Goal: Task Accomplishment & Management: Use online tool/utility

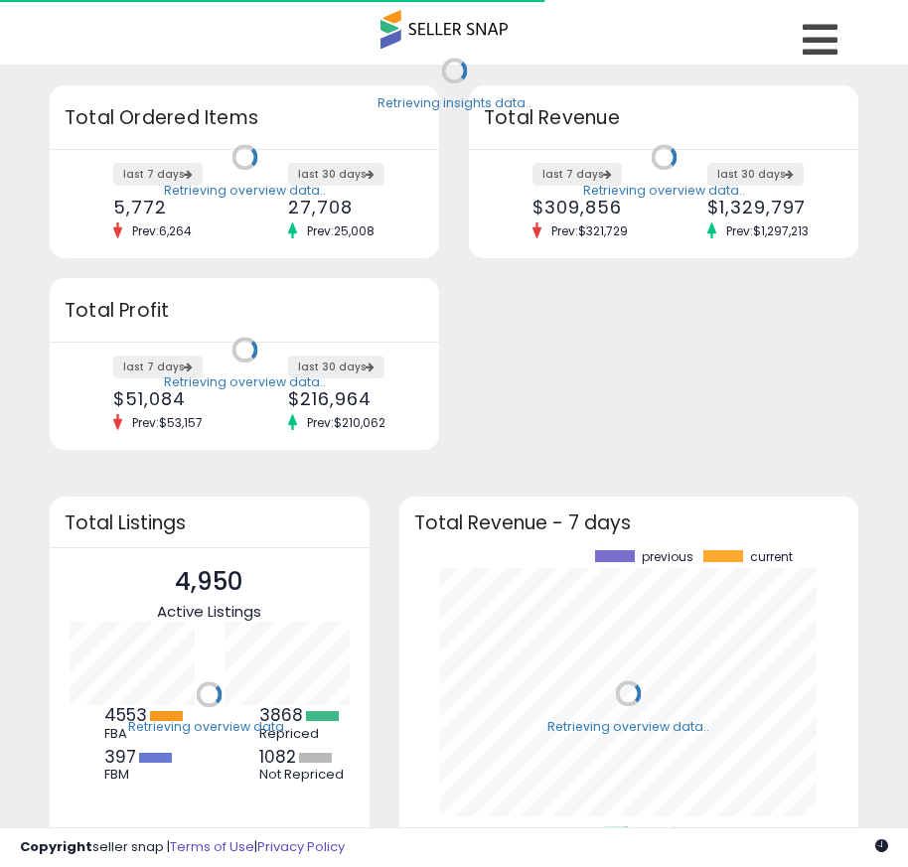
scroll to position [276, 420]
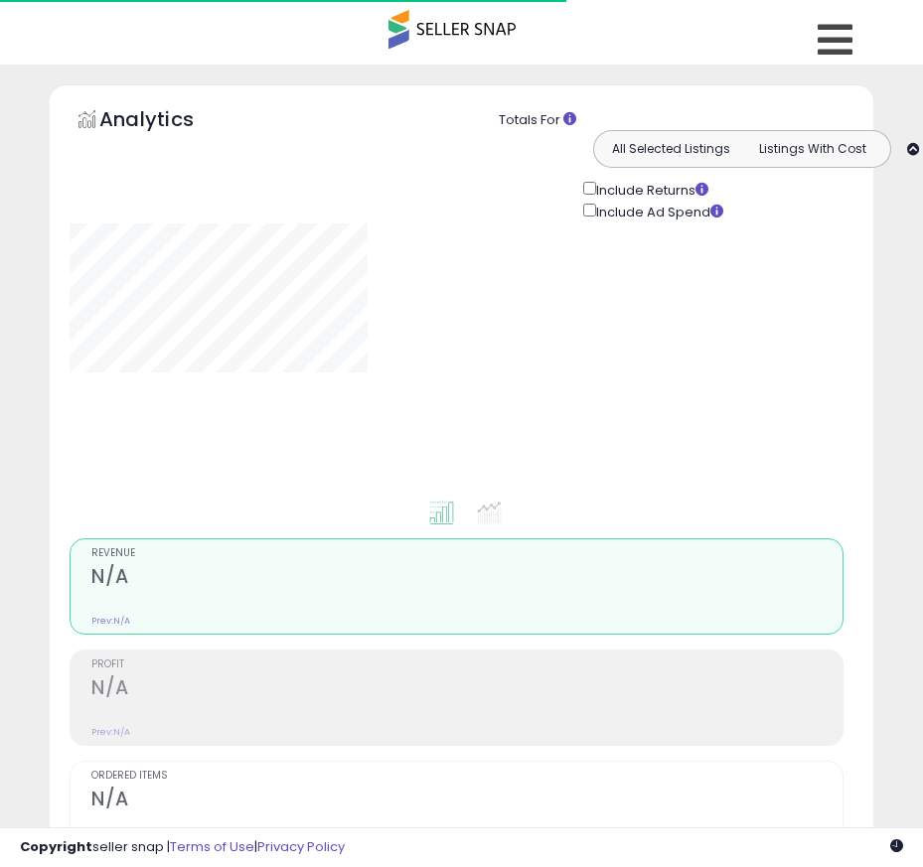
type input "**********"
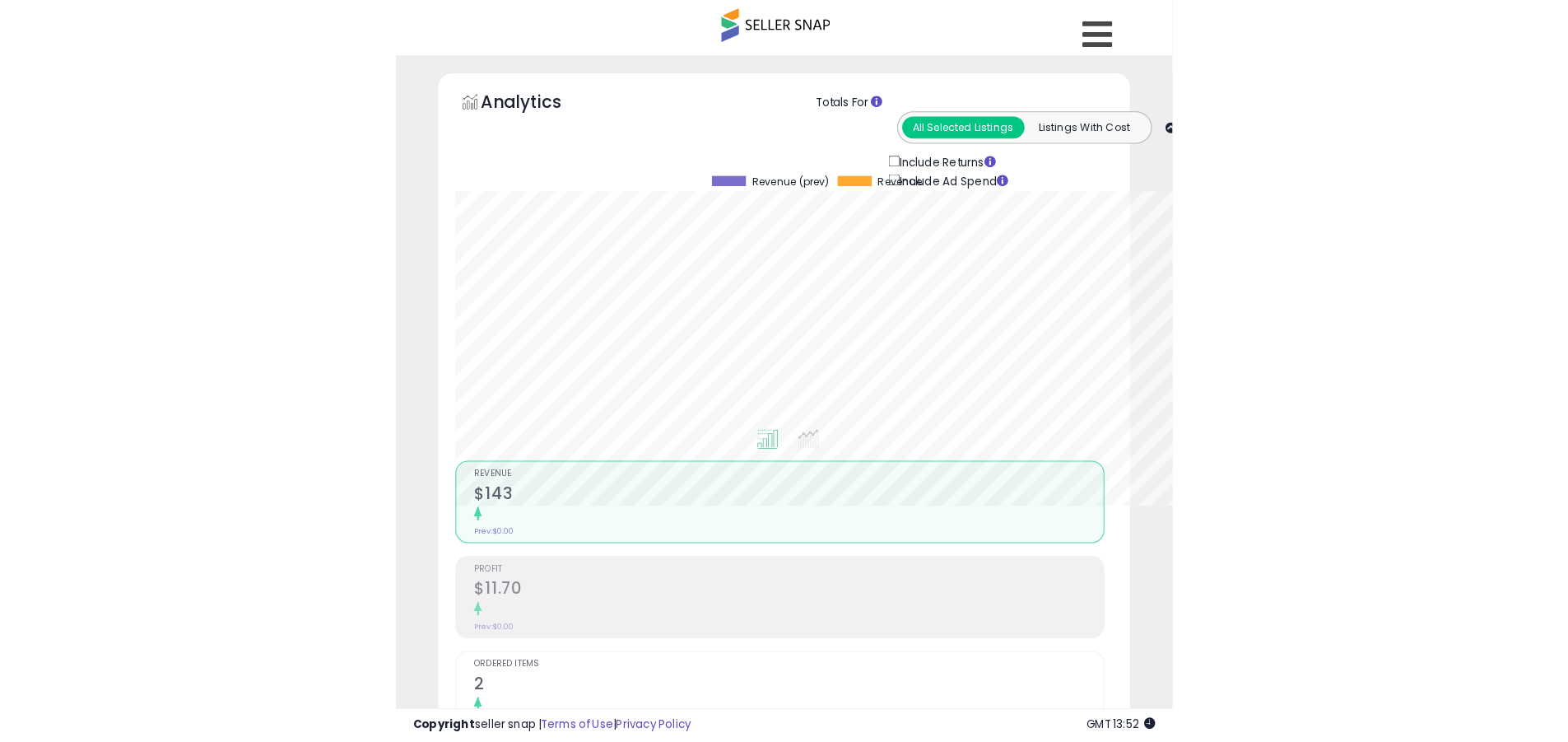
scroll to position [337, 862]
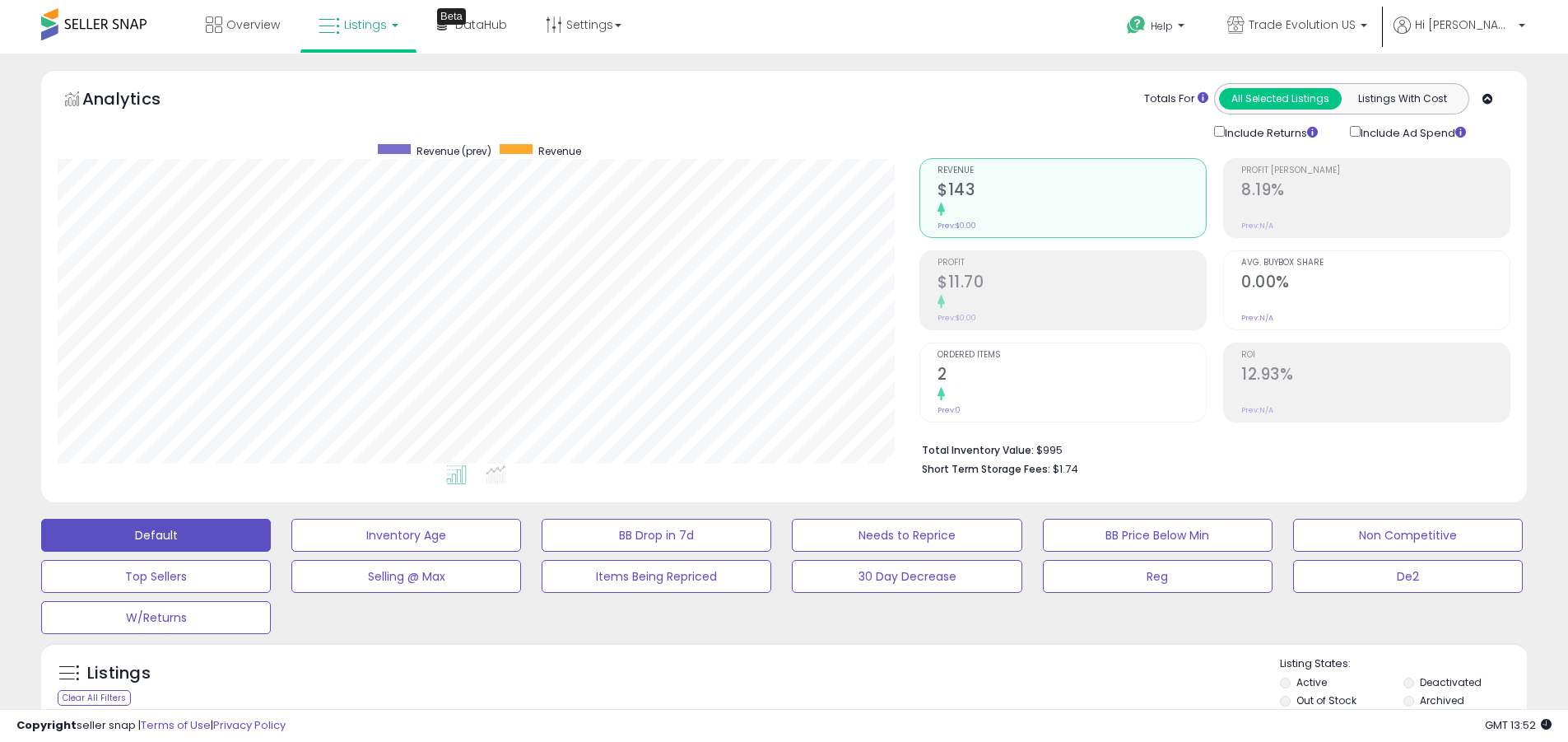
click at [752, 681] on label "Deactivated" at bounding box center [1450, 682] width 61 height 14
click at [752, 700] on label "Archived" at bounding box center [1442, 700] width 45 height 14
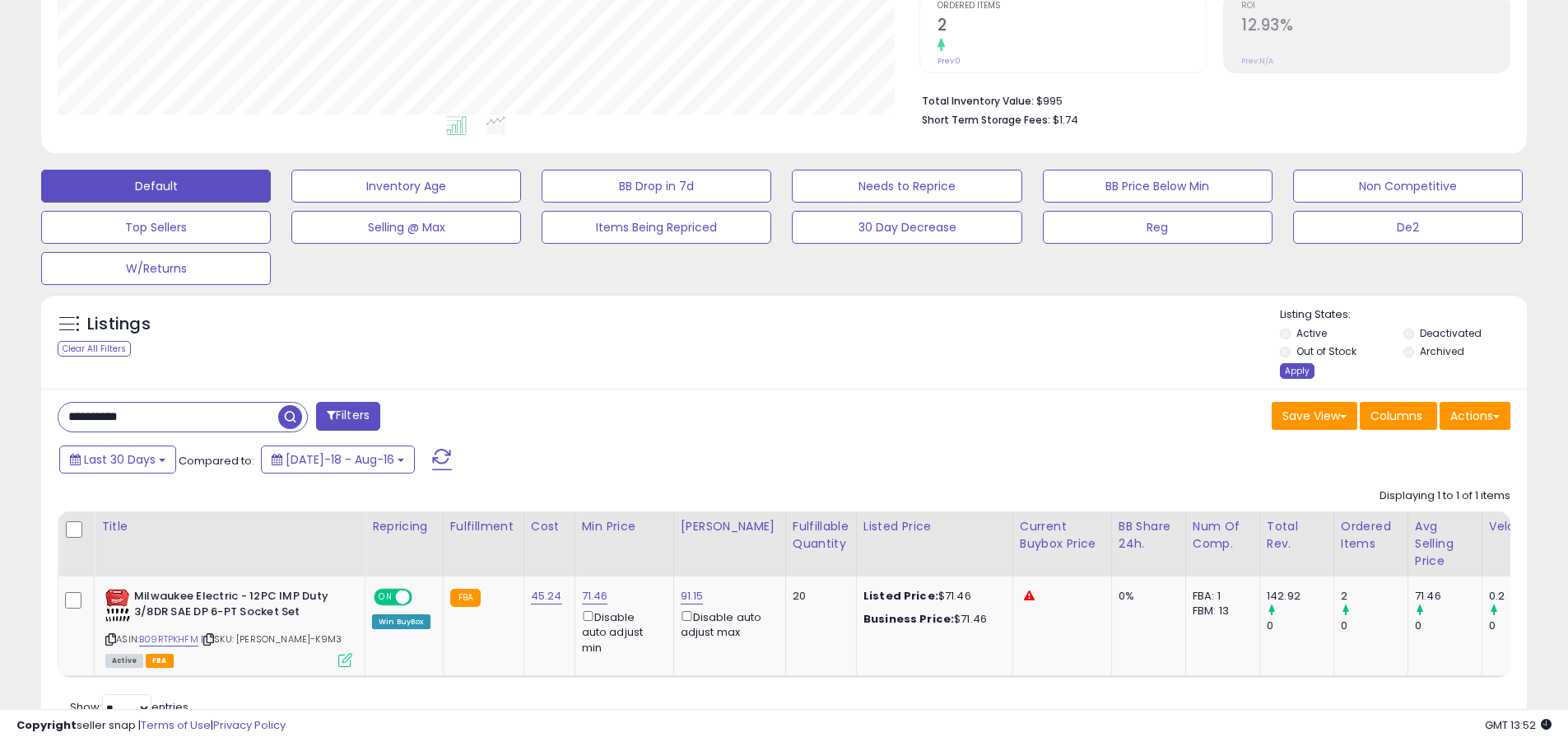
click at [752, 371] on div "Apply" at bounding box center [1298, 371] width 35 height 16
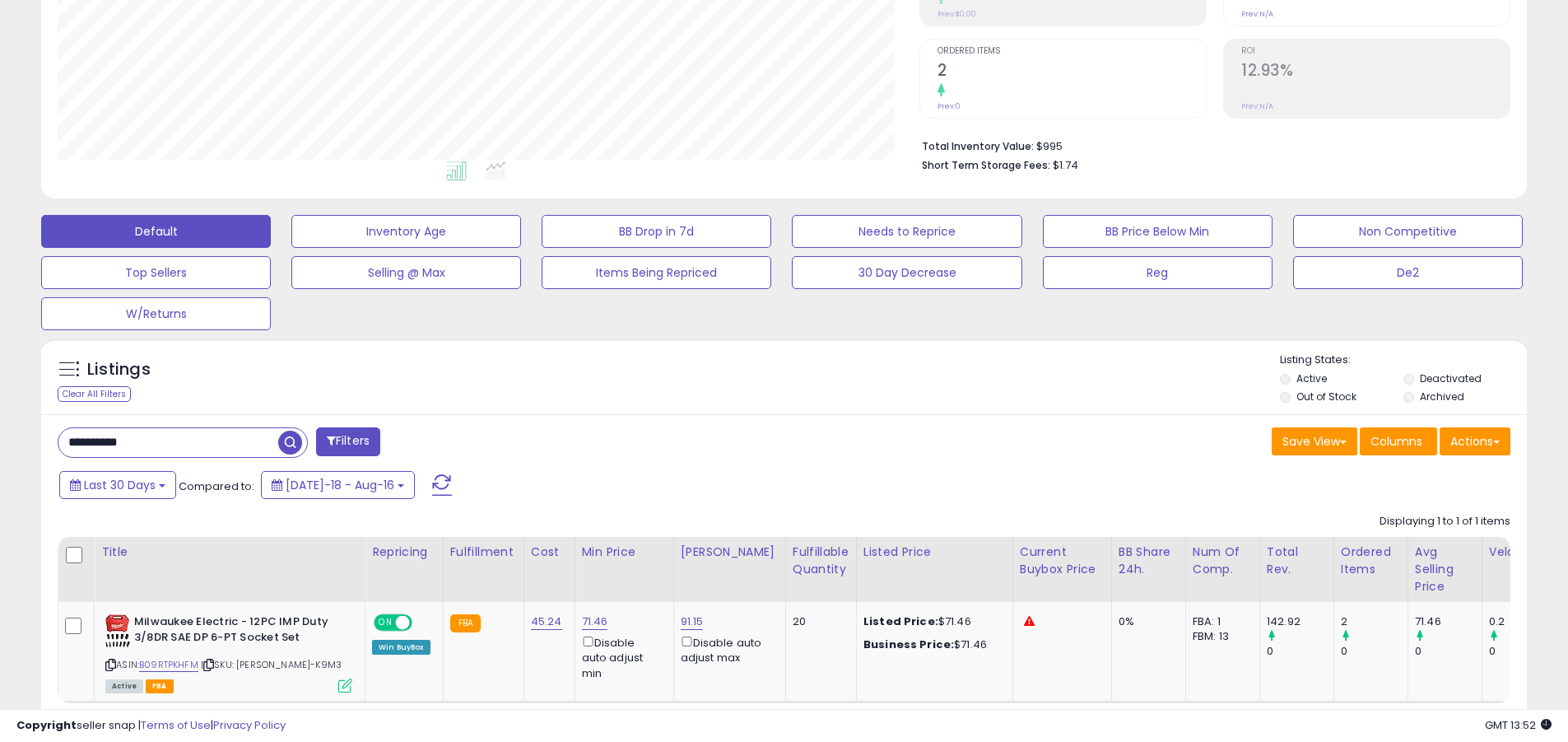
click at [156, 230] on button "Default" at bounding box center [156, 231] width 230 height 33
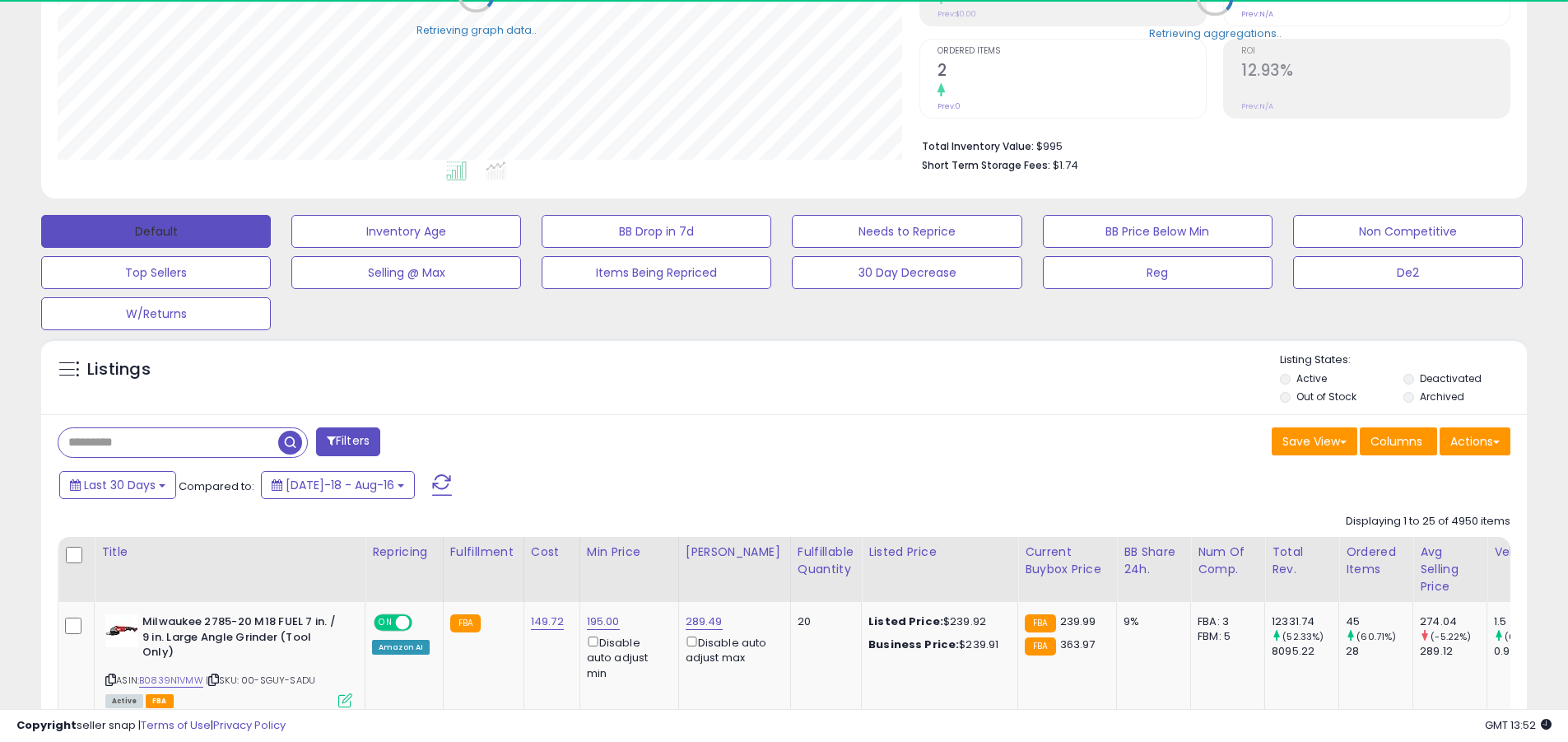
scroll to position [823157, 822338]
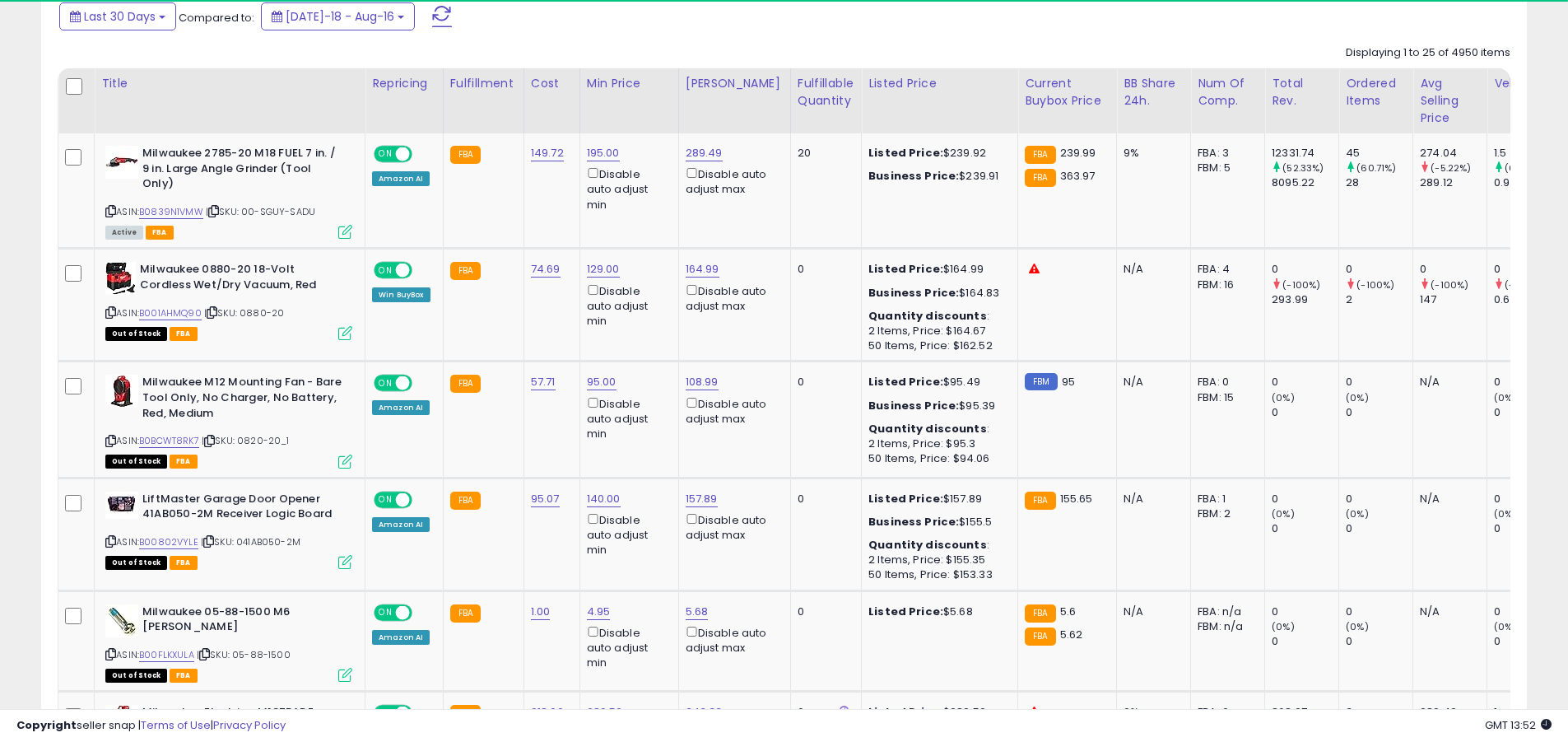
click at [432, 16] on span at bounding box center [442, 17] width 20 height 22
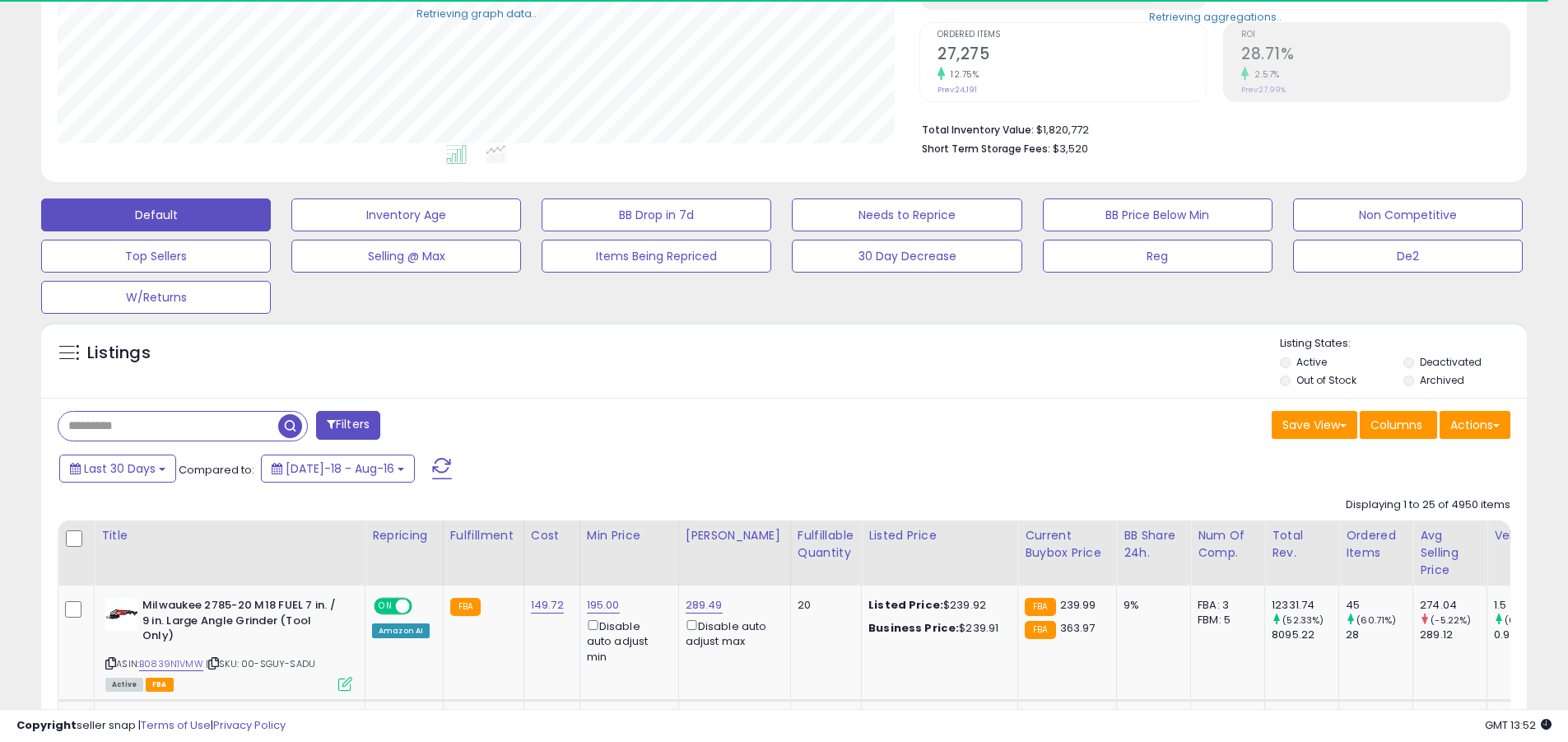
scroll to position [337, 862]
click at [168, 426] on input "text" at bounding box center [168, 426] width 220 height 29
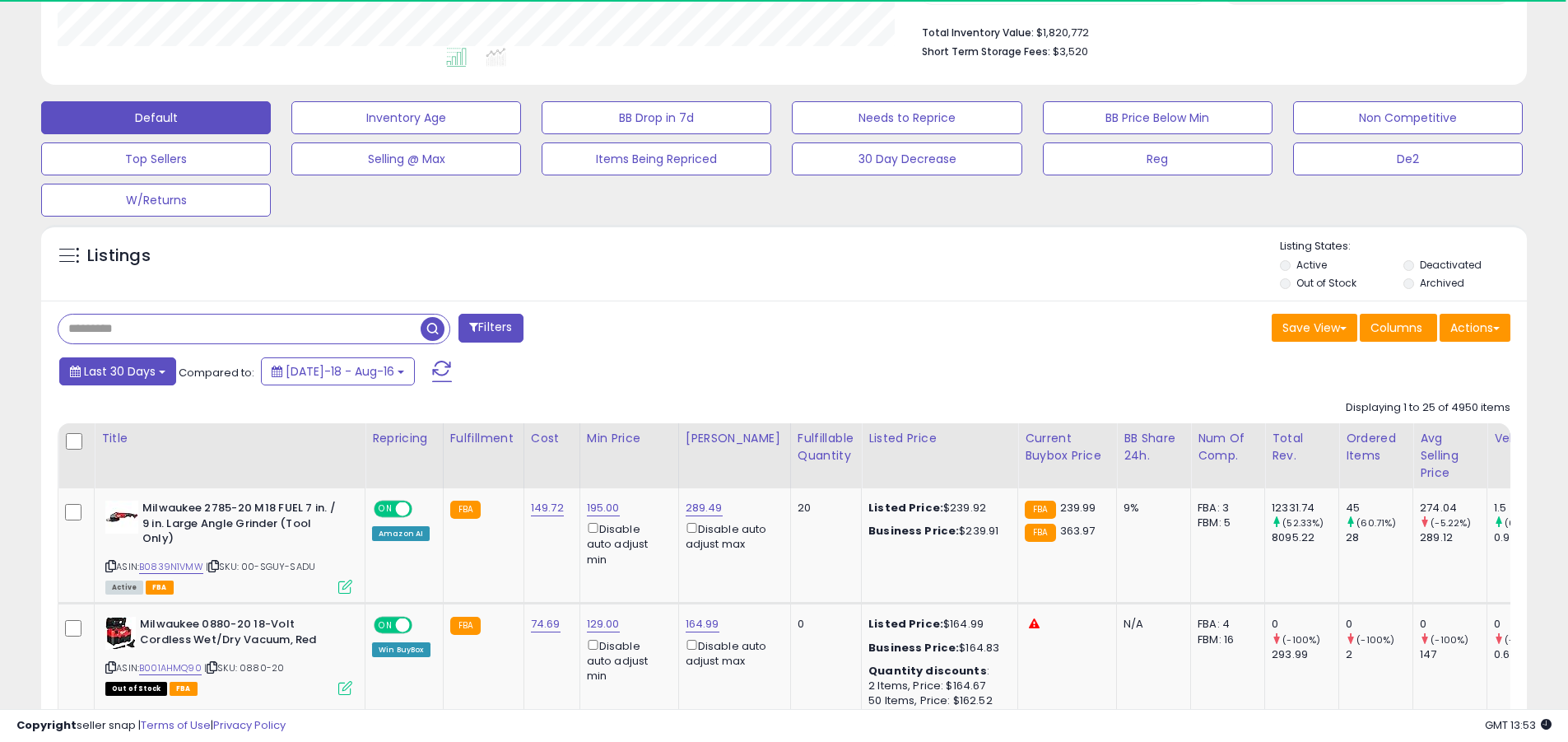
click at [117, 371] on span "Last 30 Days" at bounding box center [119, 371] width 71 height 17
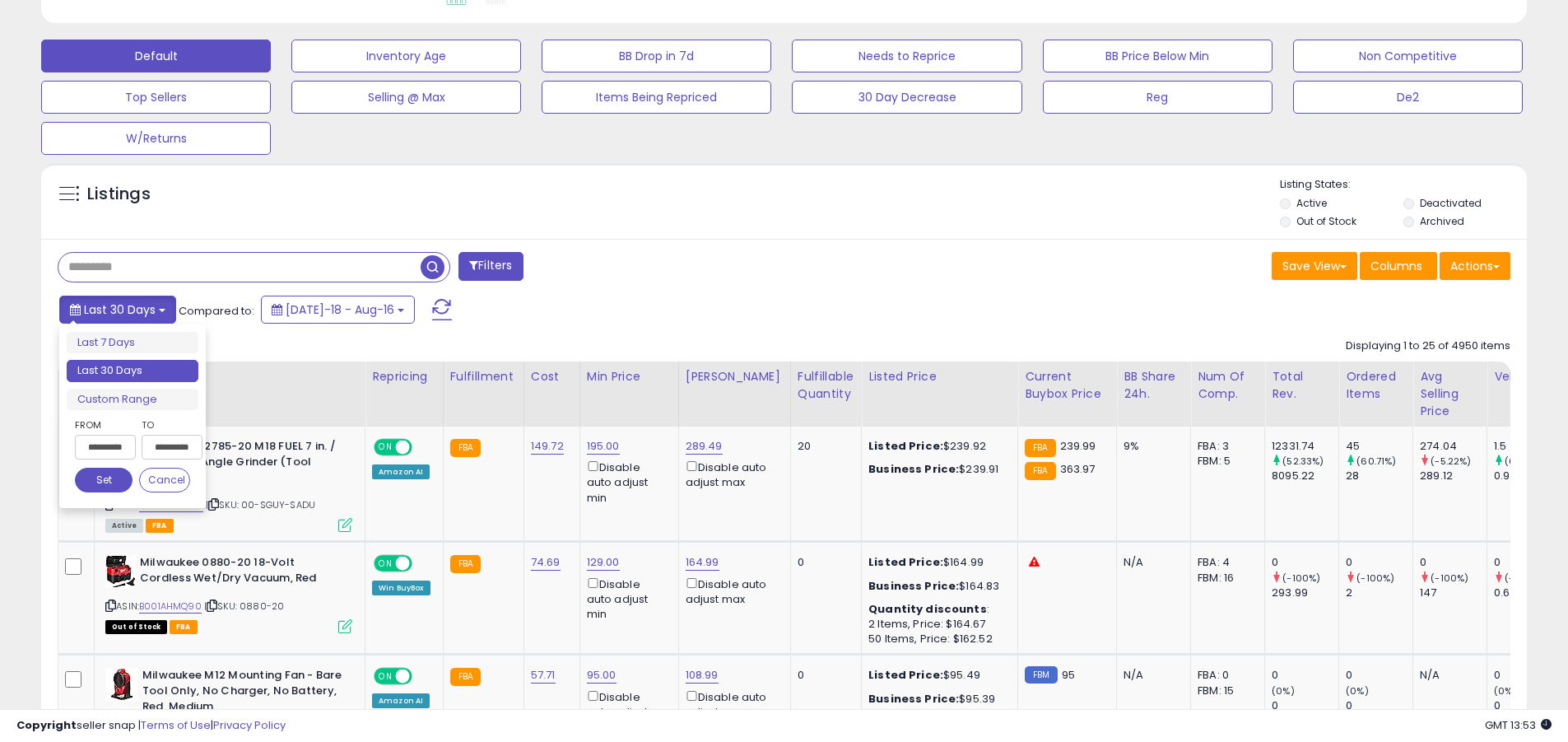
scroll to position [337, 862]
click at [133, 371] on li "Last 30 Days" at bounding box center [132, 371] width 132 height 22
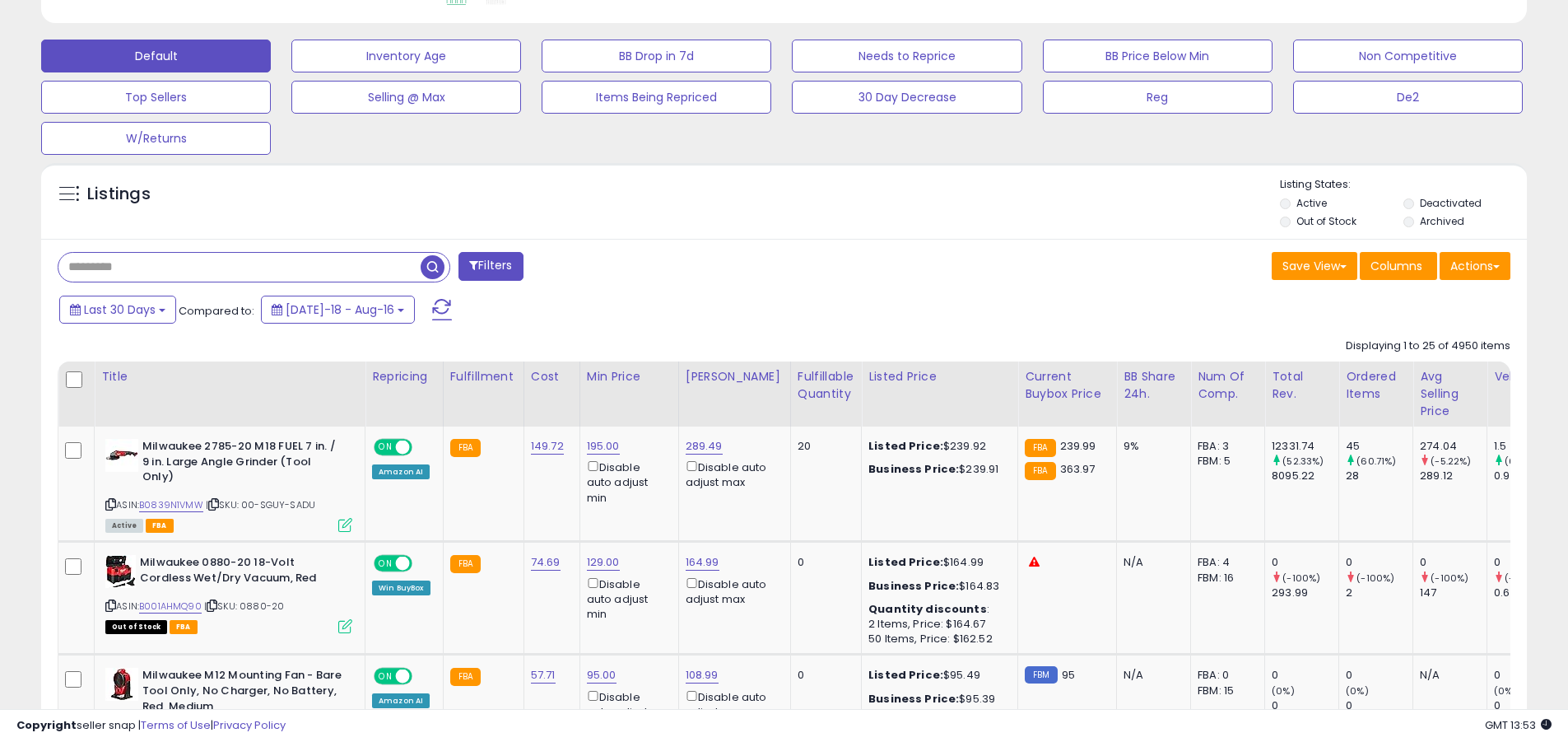
click at [240, 267] on input "text" at bounding box center [240, 267] width 362 height 29
click at [432, 308] on span at bounding box center [442, 310] width 20 height 22
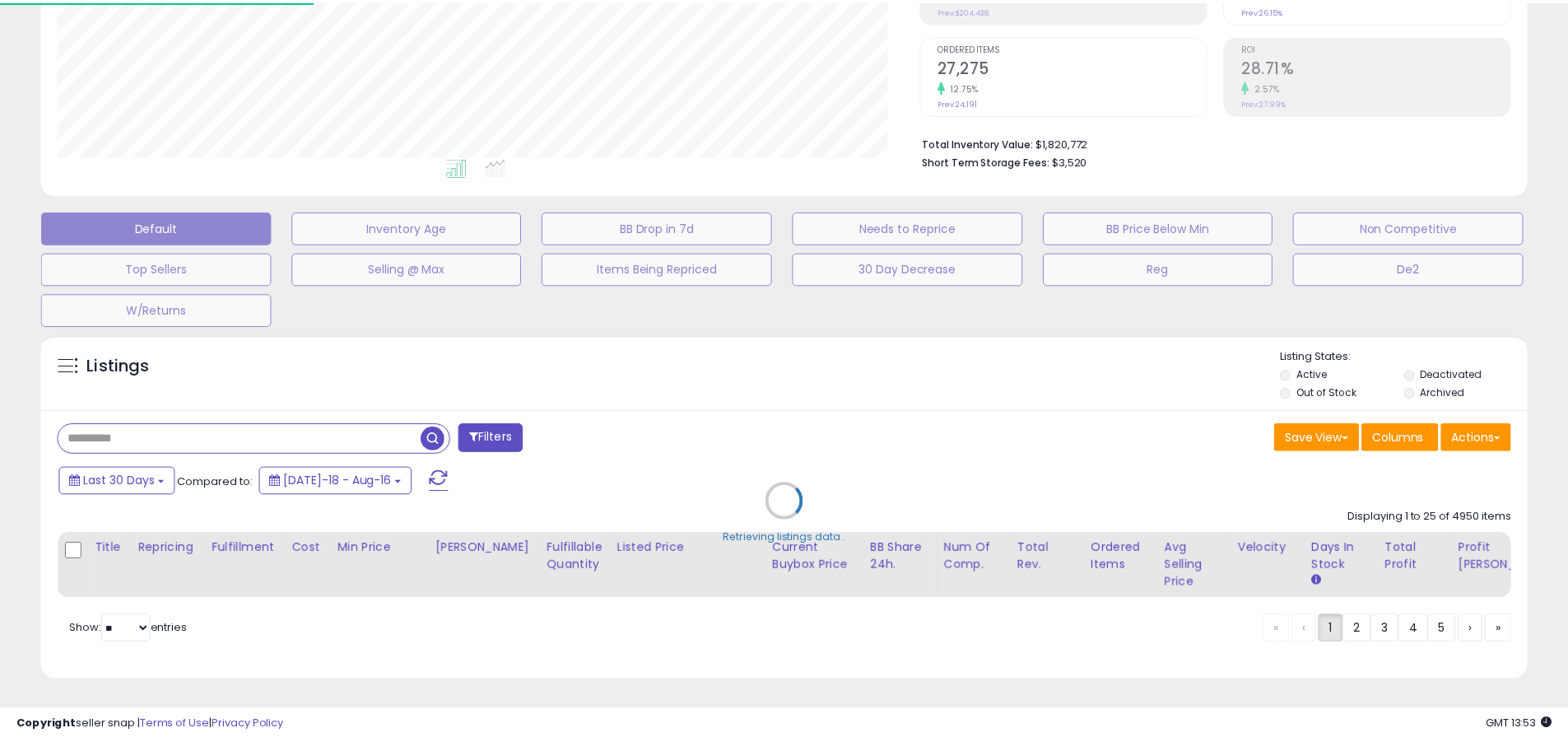
scroll to position [0, 0]
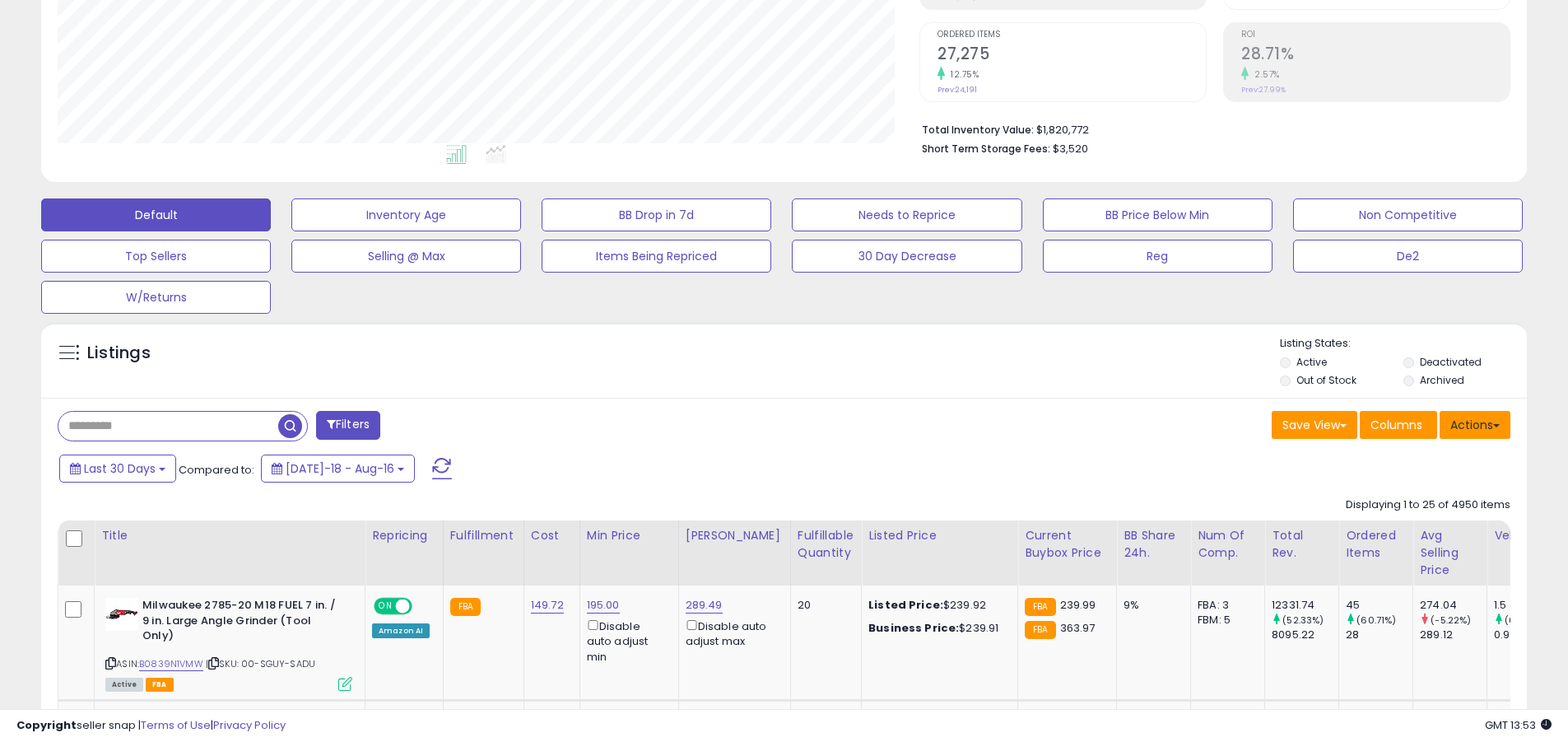
click at [752, 424] on button "Actions" at bounding box center [1474, 425] width 70 height 28
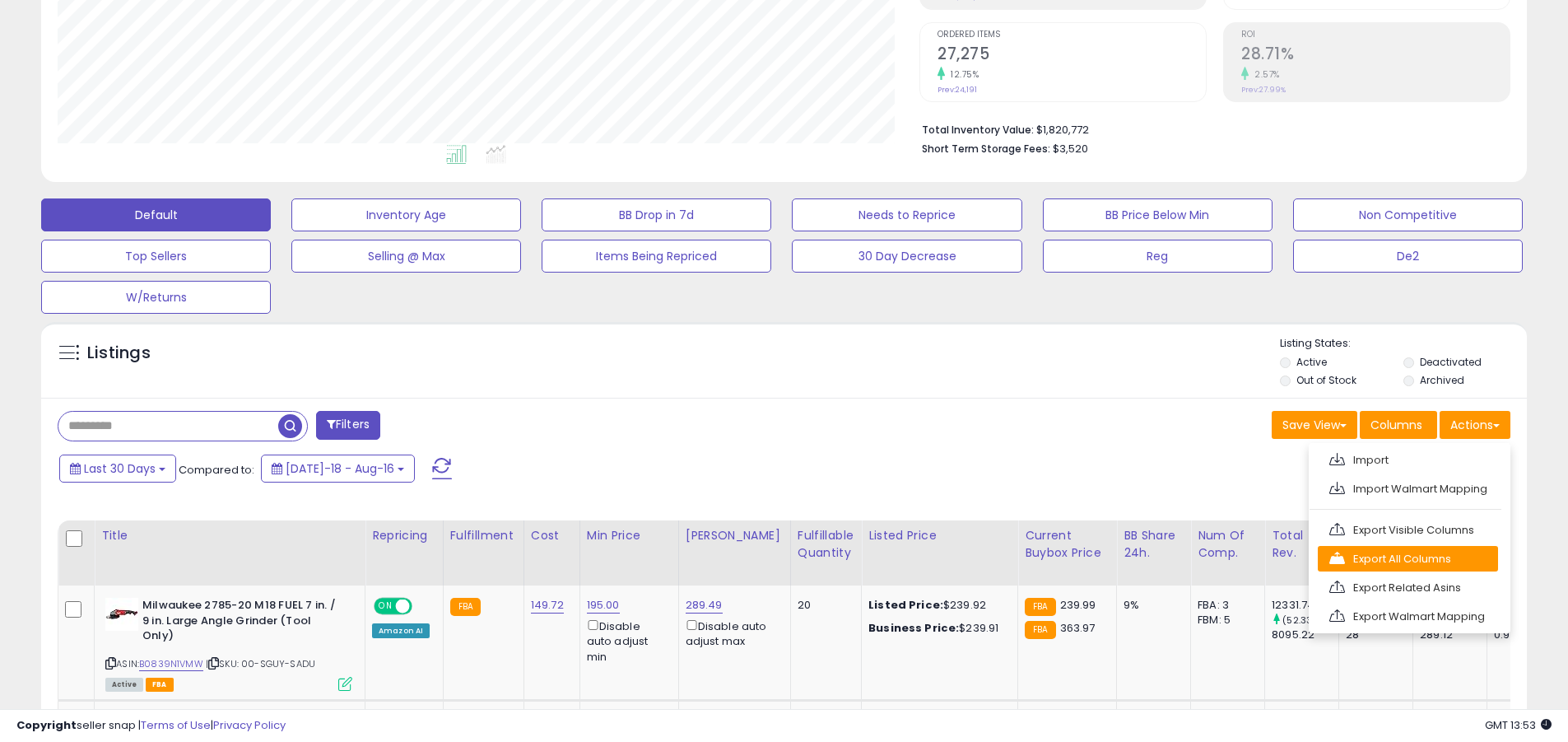
click at [752, 558] on link "Export All Columns" at bounding box center [1408, 559] width 181 height 26
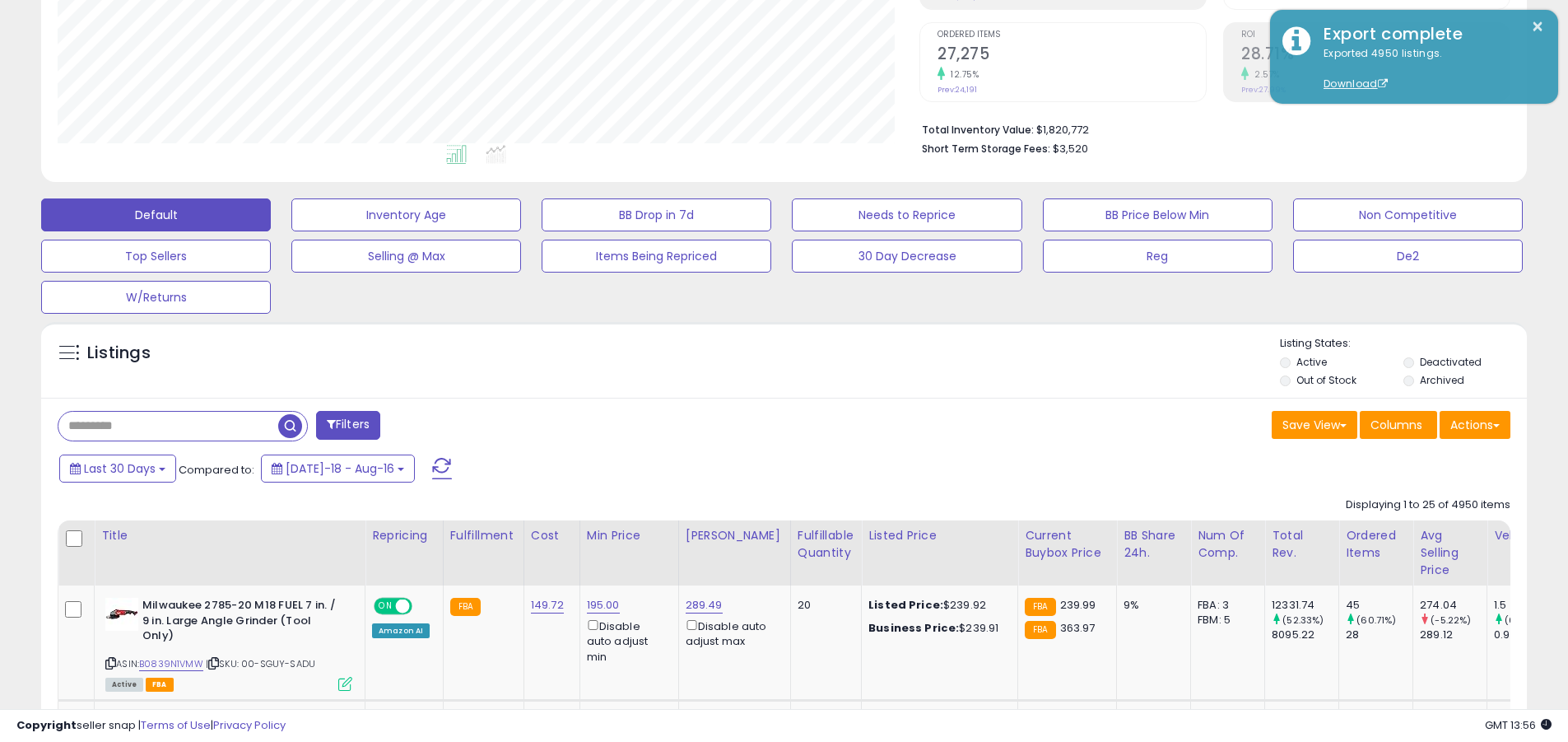
scroll to position [418, 0]
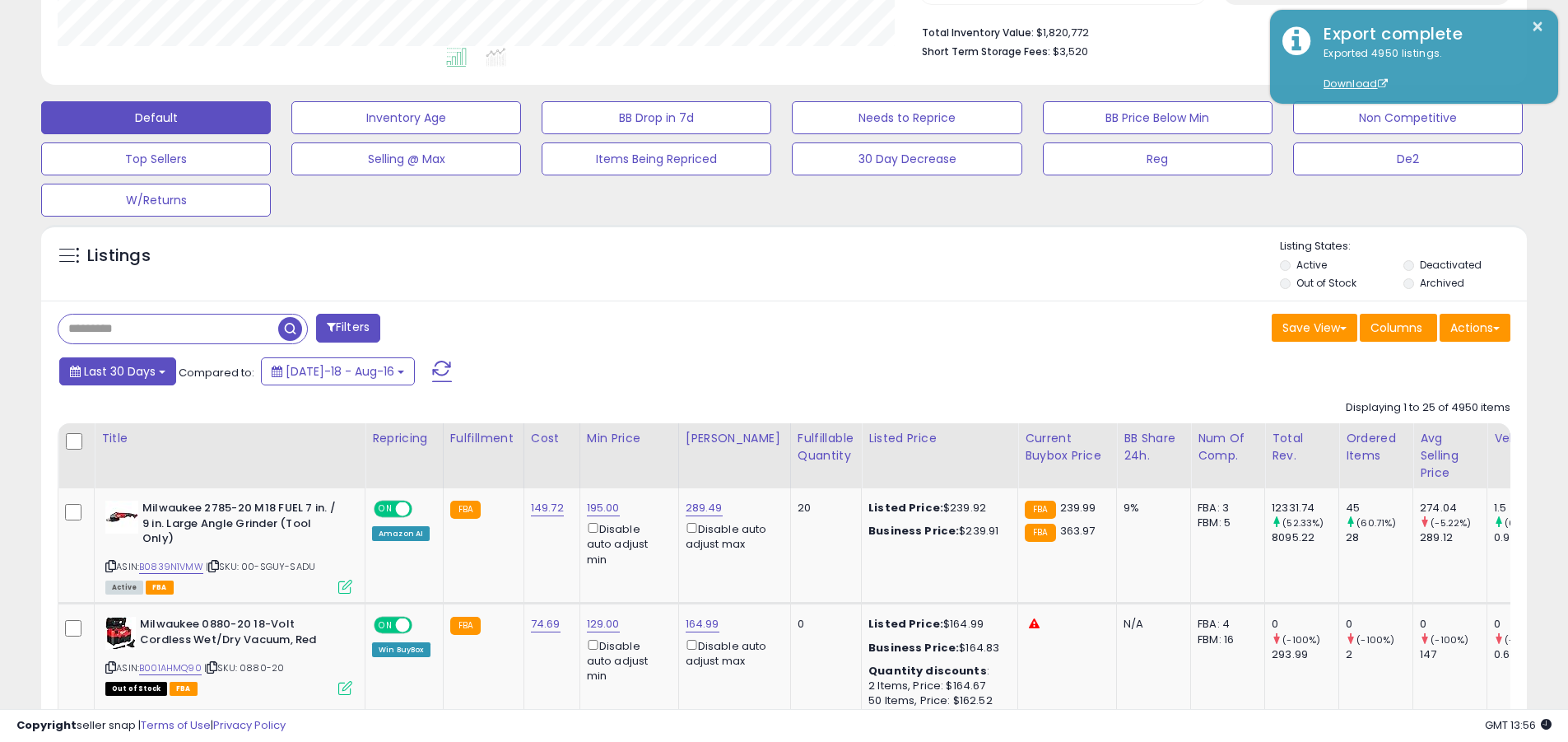
click at [117, 371] on span "Last 30 Days" at bounding box center [119, 371] width 71 height 17
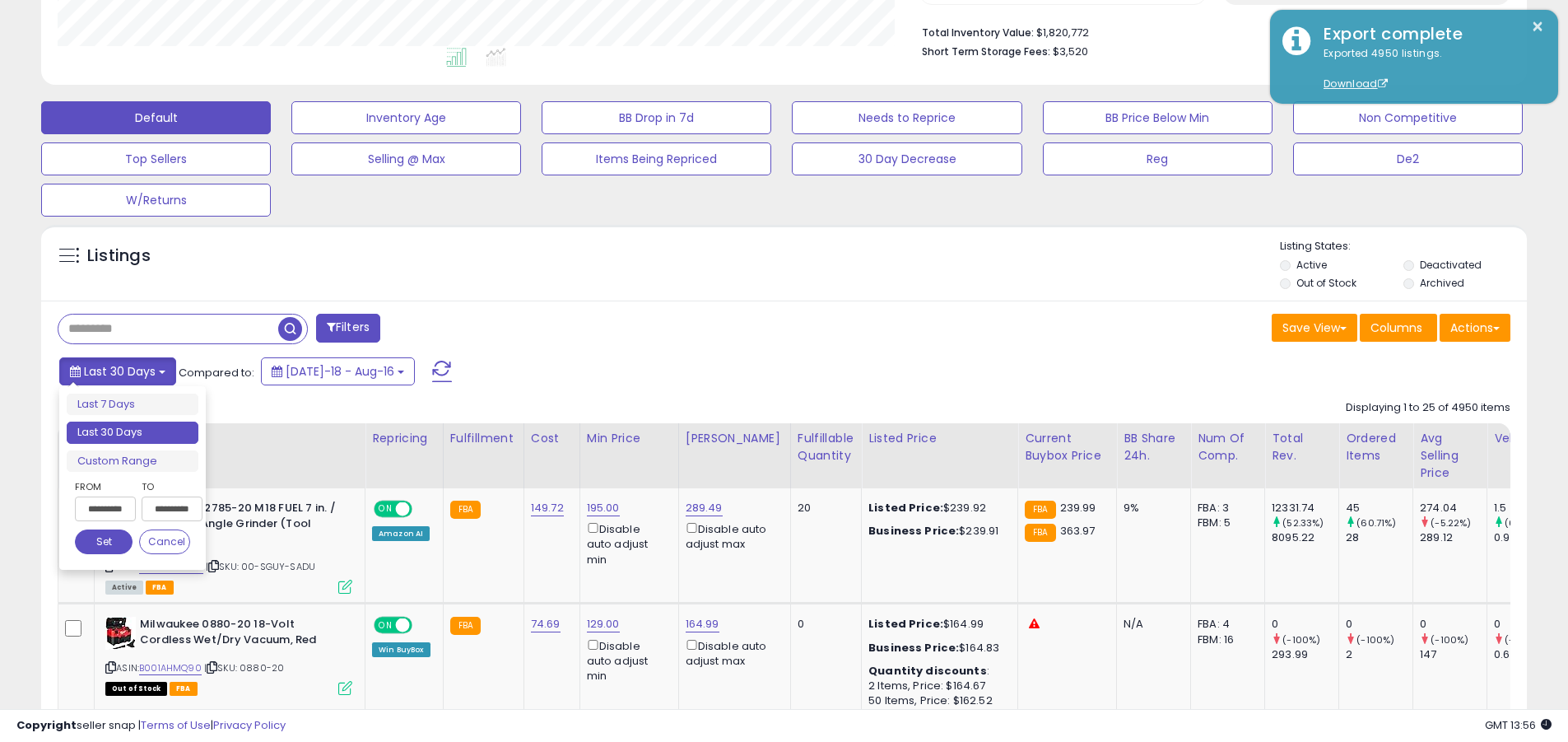
scroll to position [507, 0]
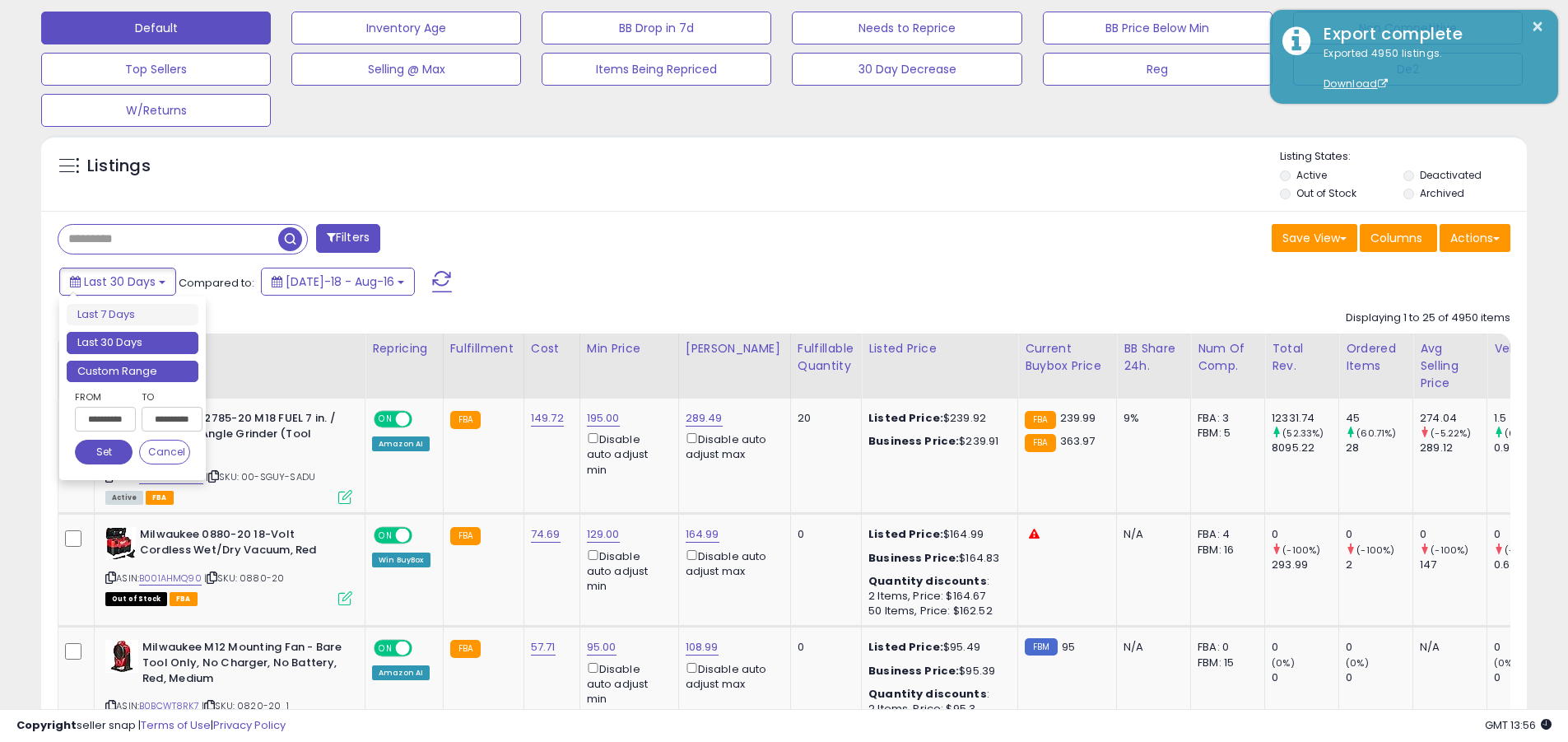
click at [133, 371] on li "Custom Range" at bounding box center [132, 371] width 132 height 22
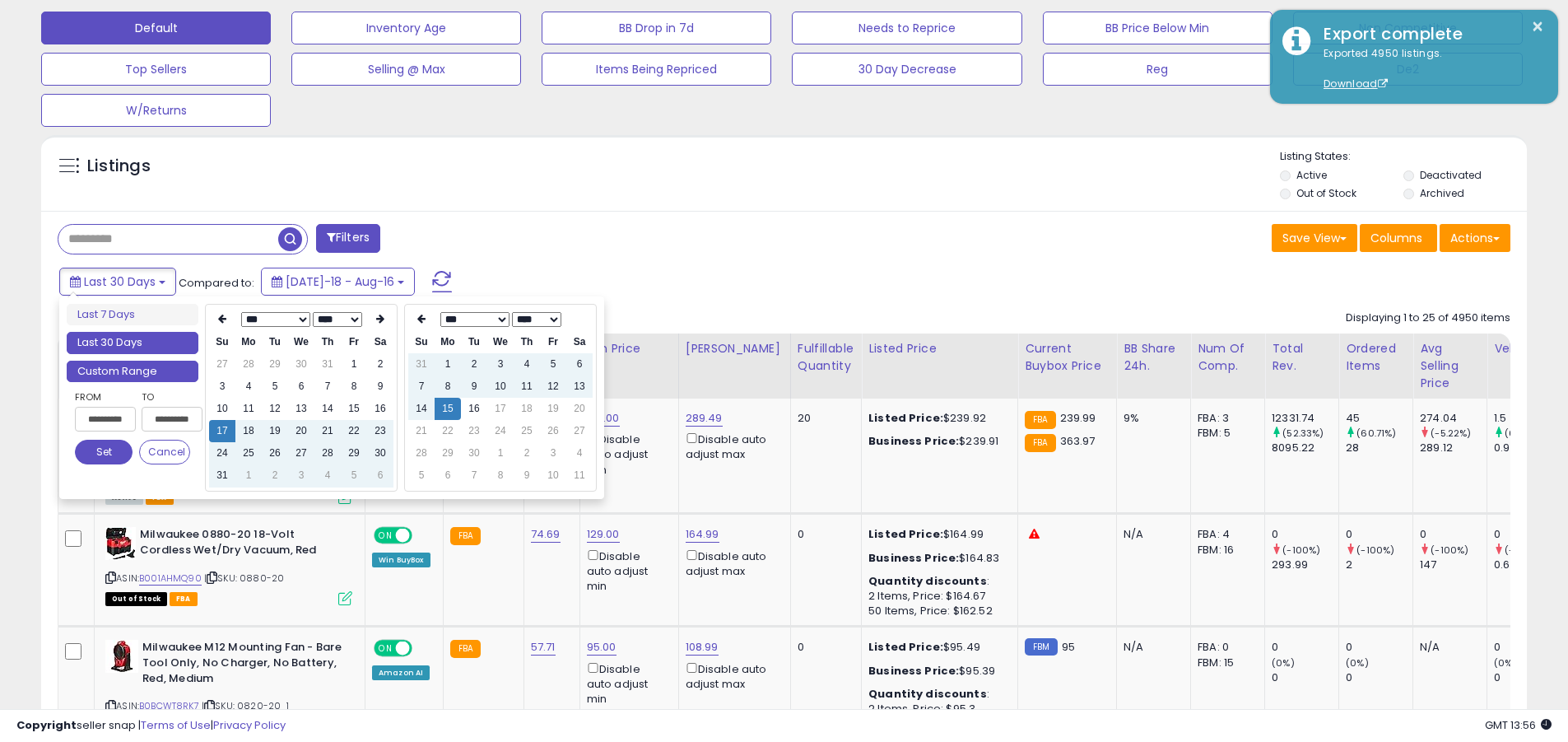
scroll to position [418, 0]
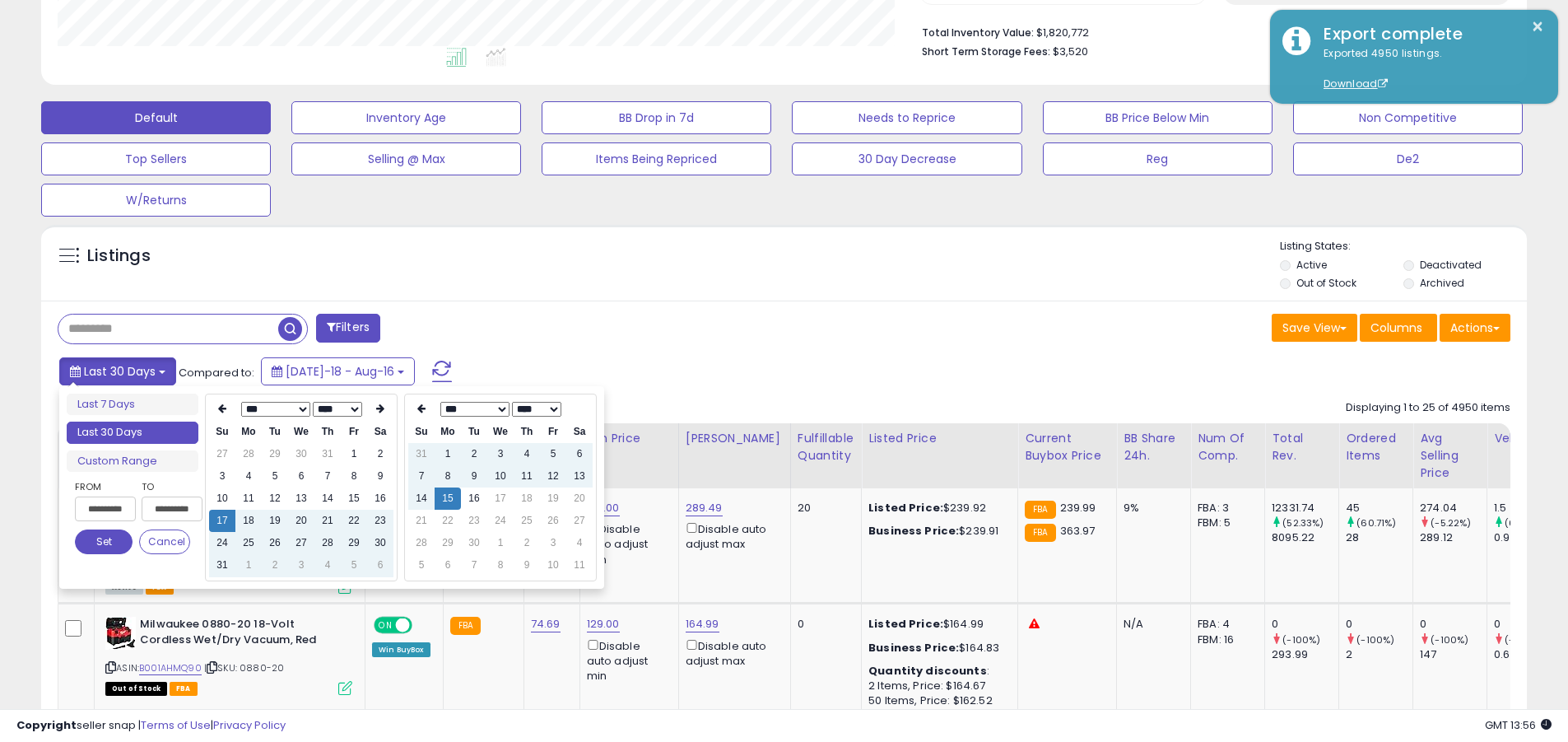
click at [117, 371] on span "Last 30 Days" at bounding box center [119, 371] width 71 height 17
